Goal: Download file/media

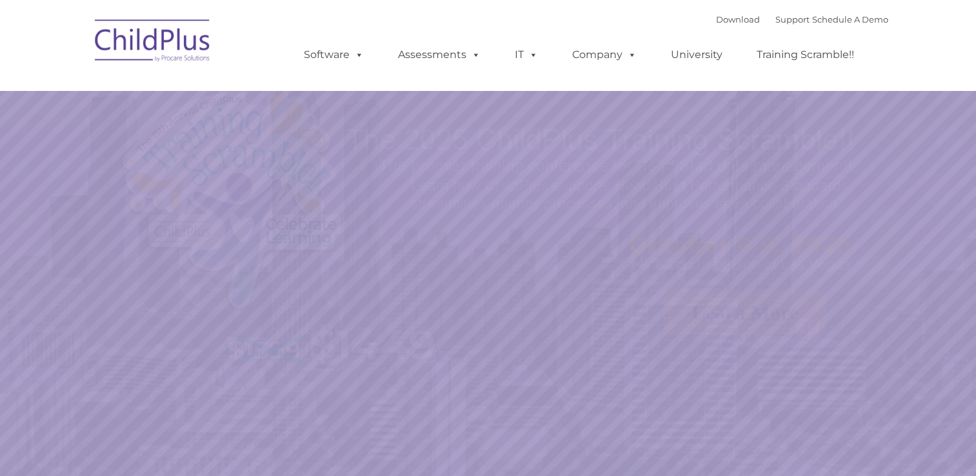
select select "MEDIUM"
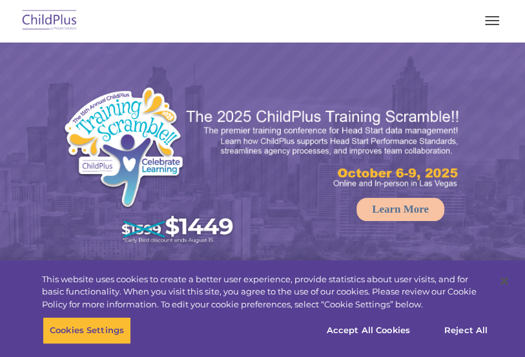
select select "MEDIUM"
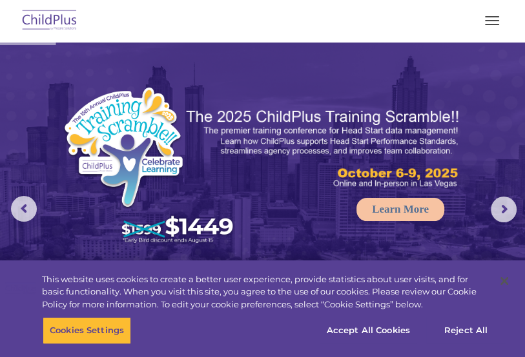
click at [363, 33] on div at bounding box center [262, 20] width 473 height 31
click at [490, 24] on span "button" at bounding box center [492, 24] width 14 height 1
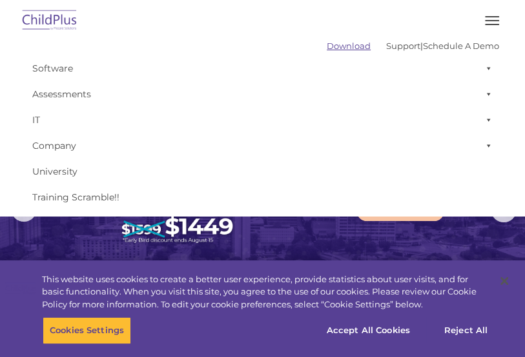
click at [334, 44] on link "Download" at bounding box center [348, 46] width 44 height 10
